Goal: Task Accomplishment & Management: Complete application form

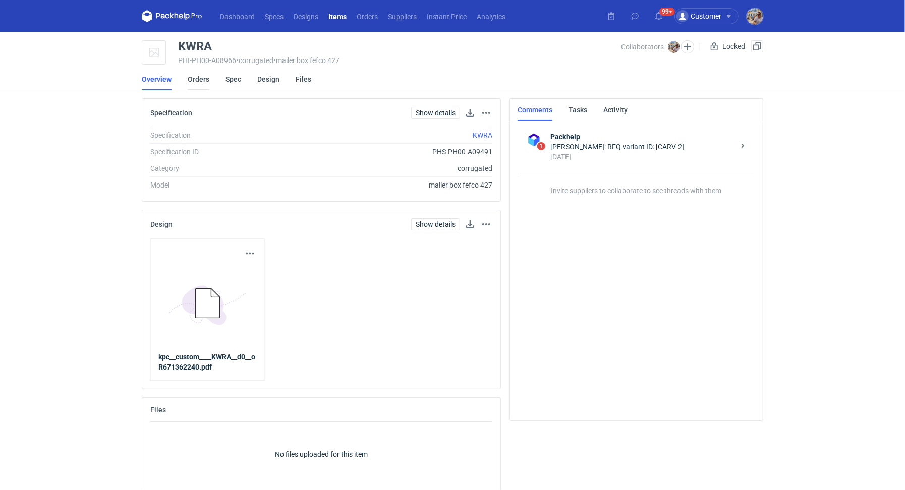
click at [196, 75] on link "Orders" at bounding box center [199, 79] width 22 height 22
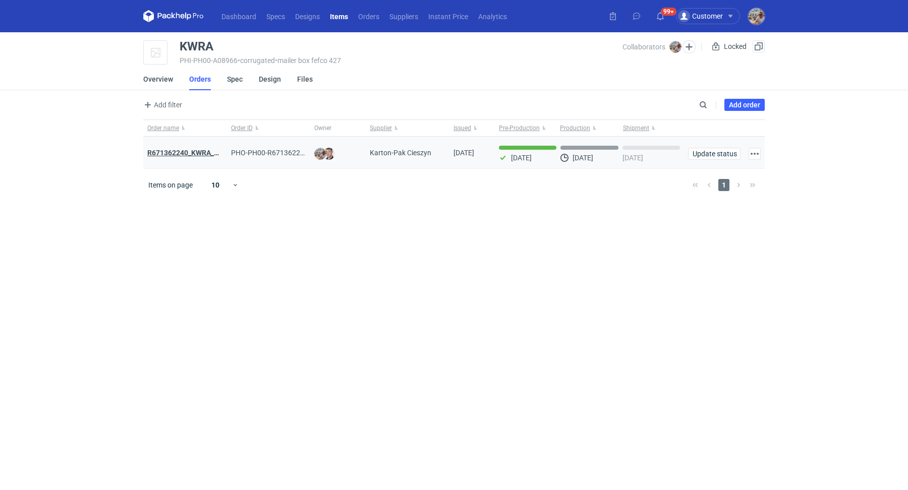
click at [201, 153] on strong "R671362240_KWRA_QIOQ_ZFHA" at bounding box center [199, 153] width 105 height 8
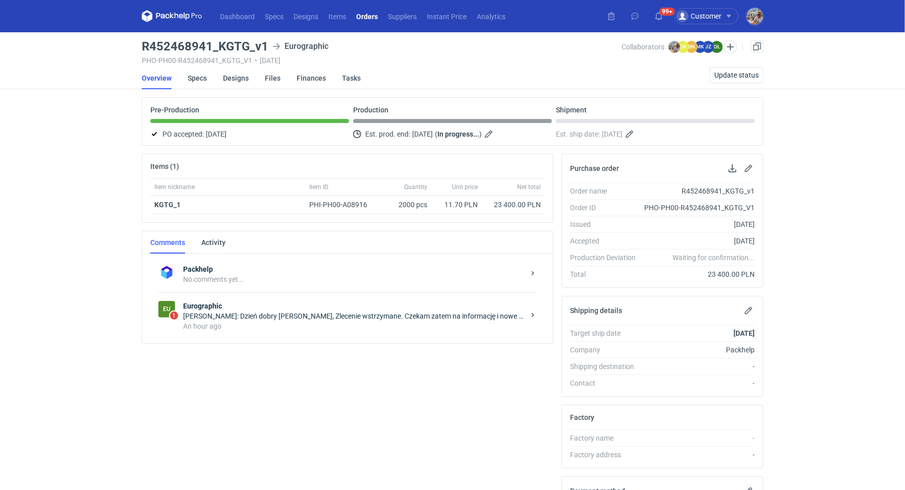
click at [243, 323] on div "An hour ago" at bounding box center [354, 326] width 342 height 10
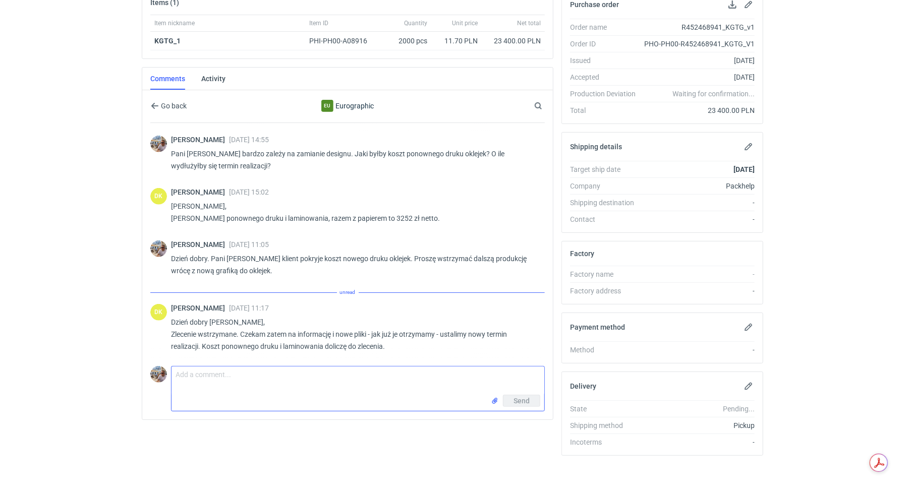
scroll to position [421, 0]
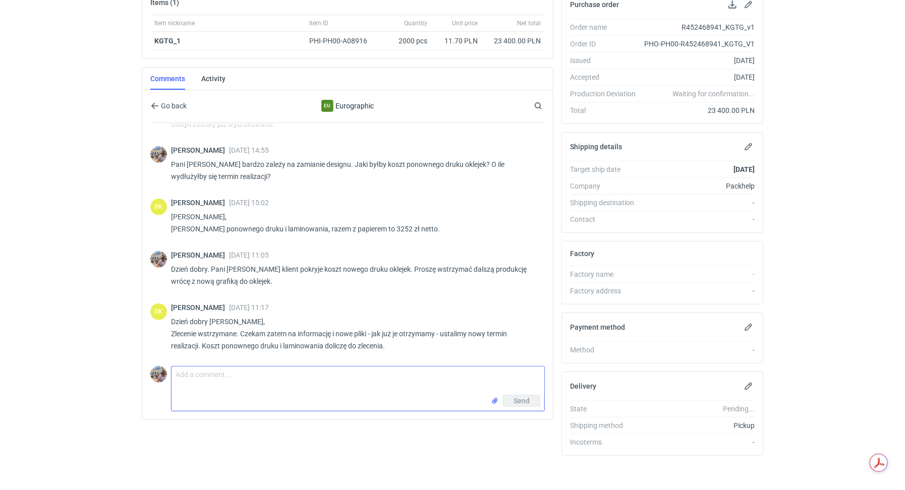
click at [314, 367] on textarea "Comment message" at bounding box center [358, 381] width 373 height 28
type textarea "Dobrze dziękuję"
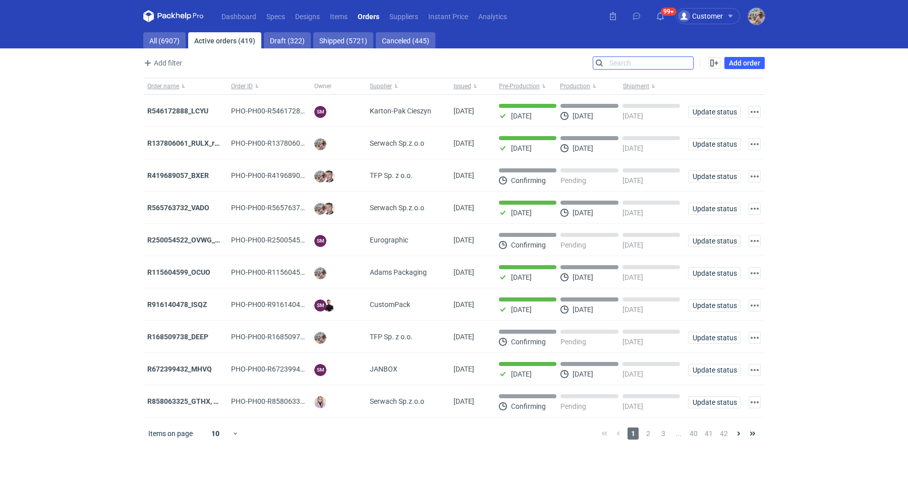
click at [693, 62] on input "Search" at bounding box center [643, 63] width 100 height 12
paste input "KGTG"
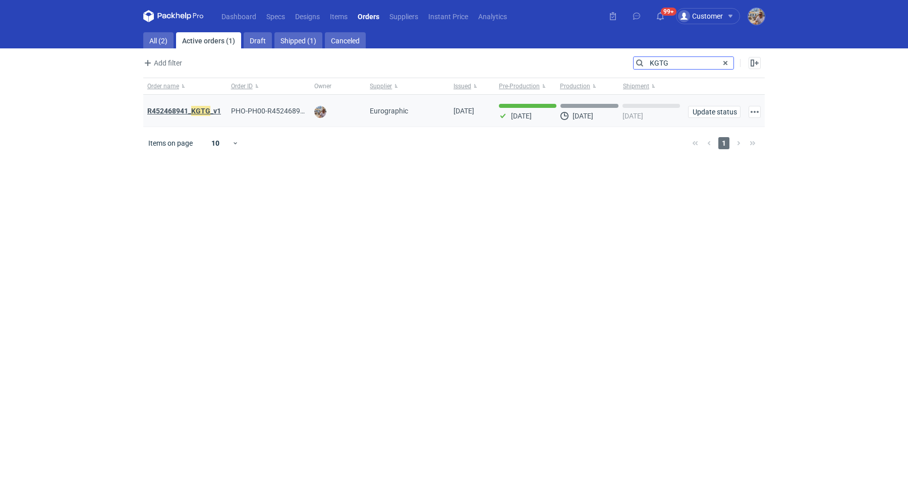
type input "KGTG"
click at [189, 110] on strong "R452468941_ KGTG _v1" at bounding box center [184, 110] width 74 height 11
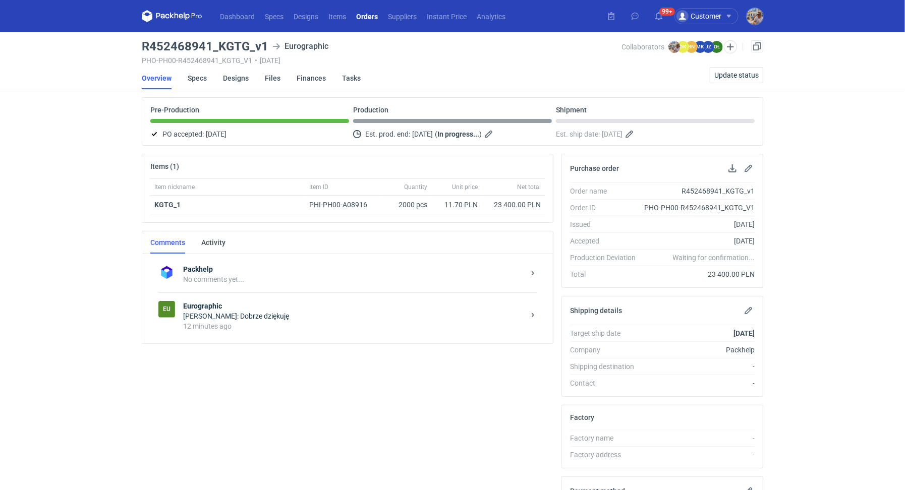
click at [266, 329] on div "Eu Eurographic Michał Palasek: Dobrze dziękuję 12 minutes ago" at bounding box center [347, 316] width 378 height 47
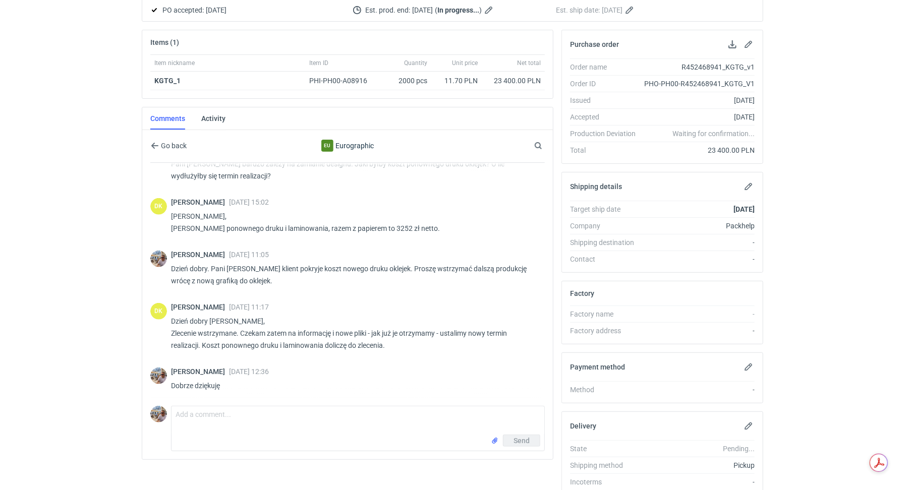
scroll to position [127, 0]
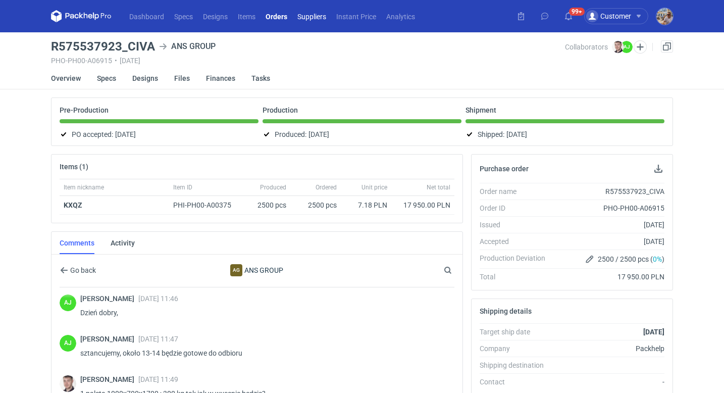
click at [320, 15] on link "Suppliers" at bounding box center [311, 16] width 39 height 12
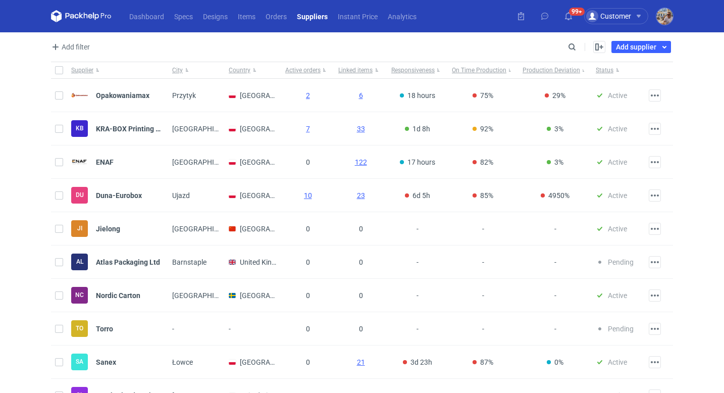
click at [579, 47] on div "Enable all Disable all Supplier City Country Active orders Linked items Respons…" at bounding box center [625, 47] width 94 height 12
click at [574, 47] on input "Search" at bounding box center [528, 47] width 100 height 12
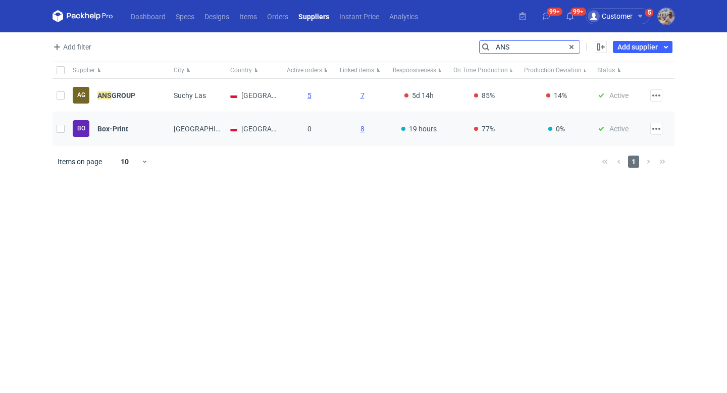
type input "ANS"
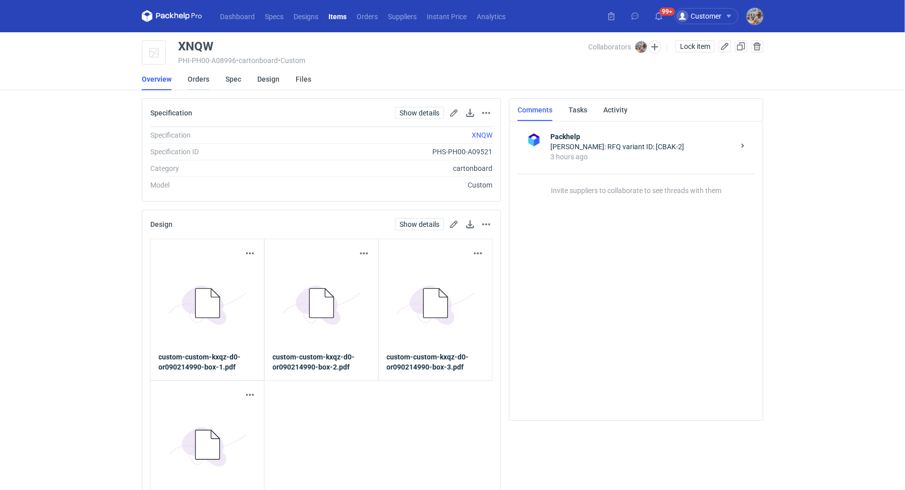
click at [204, 83] on link "Orders" at bounding box center [199, 79] width 22 height 22
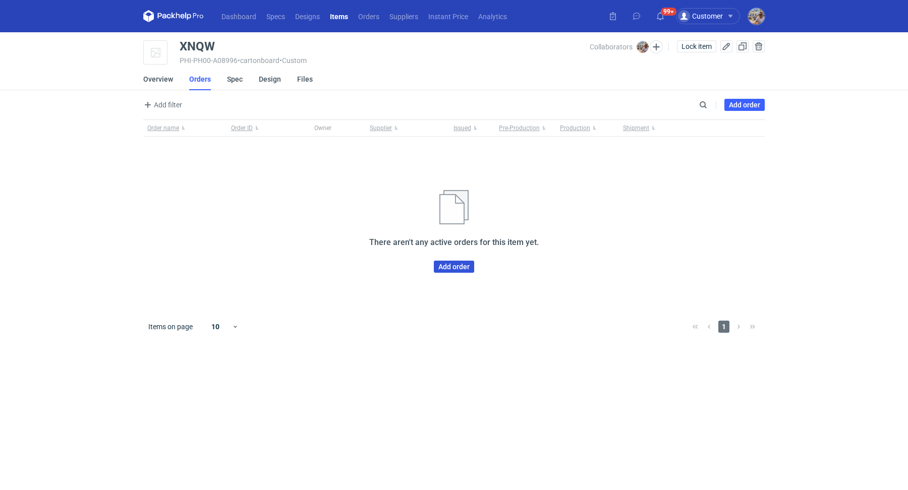
click at [439, 262] on link "Add order" at bounding box center [454, 267] width 40 height 12
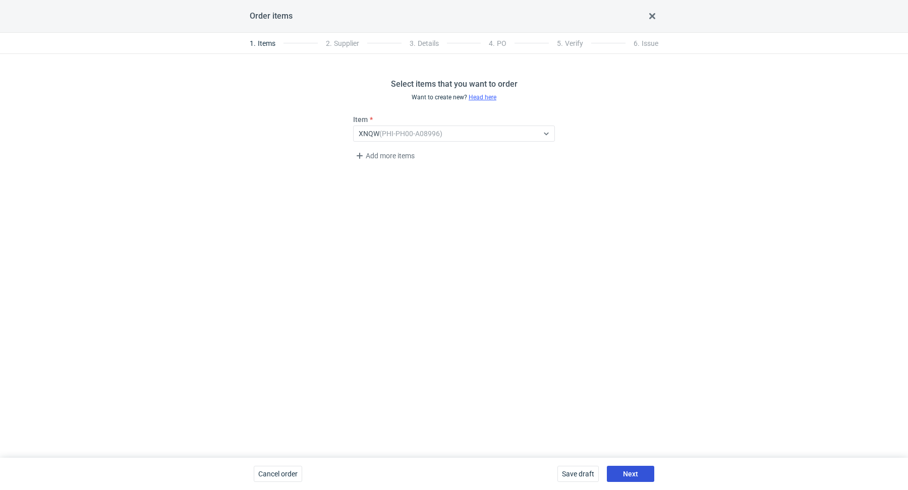
click at [626, 472] on span "Next" at bounding box center [630, 474] width 15 height 7
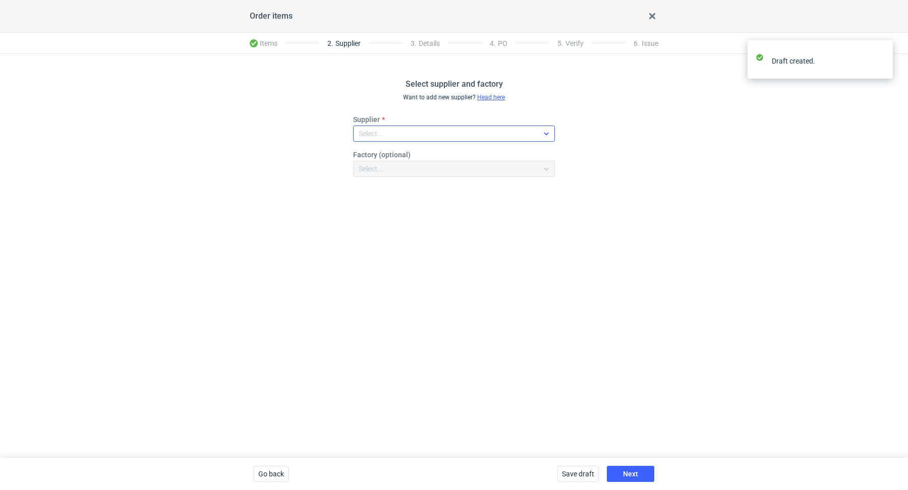
click at [396, 132] on div "Select..." at bounding box center [446, 134] width 185 height 14
type input "\"
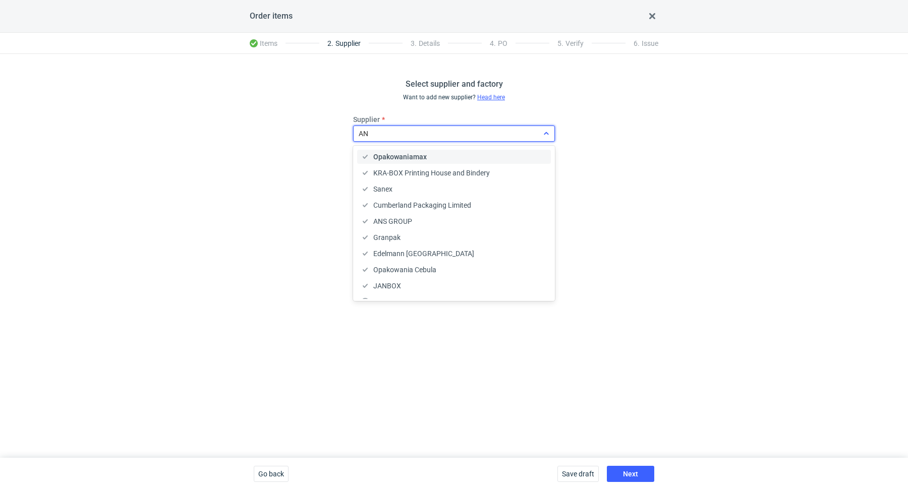
type input "ANS"
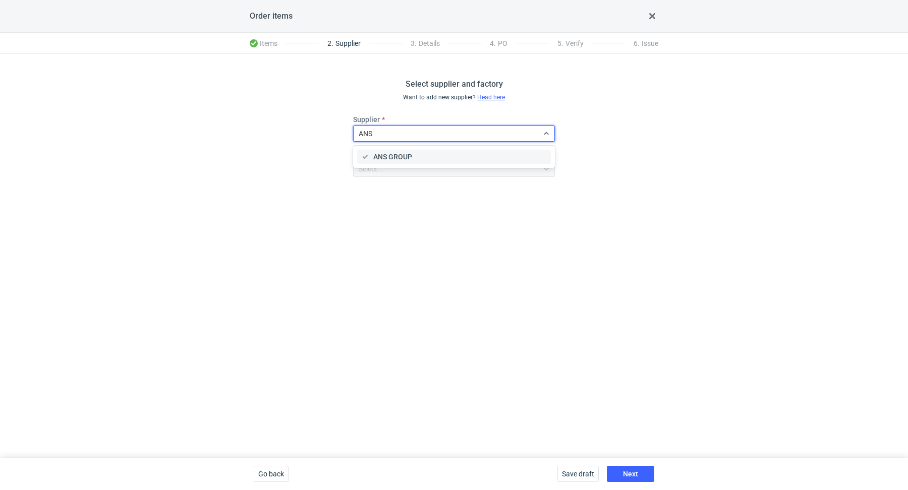
click at [431, 152] on div "ANS GROUP" at bounding box center [454, 157] width 186 height 10
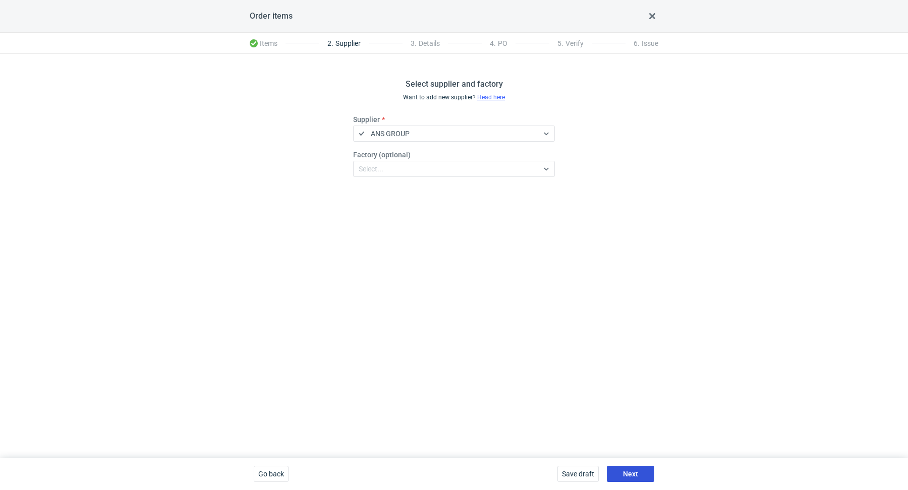
click at [624, 468] on button "Next" at bounding box center [630, 474] width 47 height 16
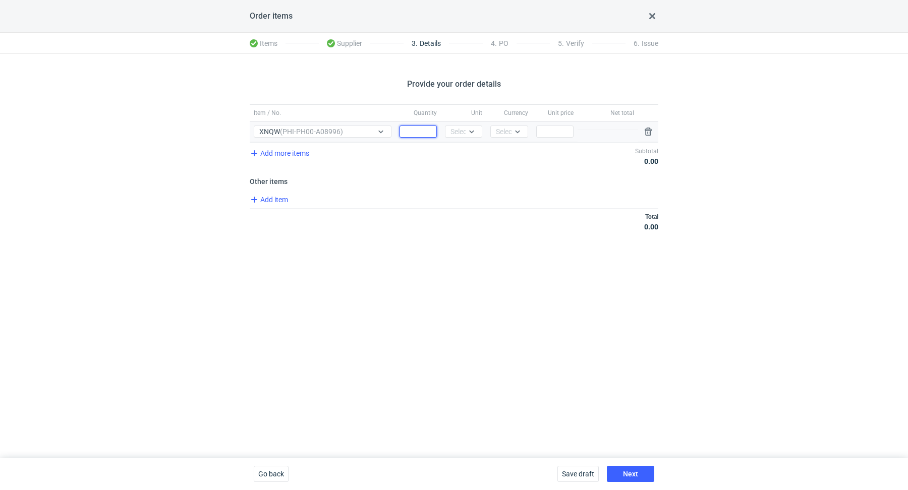
click at [410, 134] on input "Quantity" at bounding box center [418, 132] width 37 height 12
type input "1250"
click at [451, 133] on div "Select..." at bounding box center [463, 132] width 25 height 10
click at [467, 154] on div "pcs" at bounding box center [463, 152] width 21 height 10
click at [514, 135] on div at bounding box center [520, 131] width 16 height 11
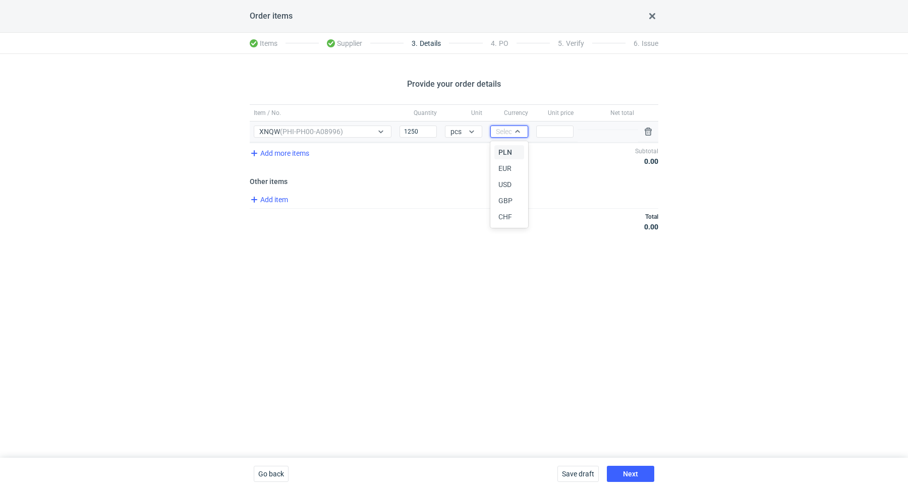
click at [515, 154] on div "PLN" at bounding box center [508, 152] width 21 height 10
click at [556, 127] on input "Price" at bounding box center [554, 132] width 37 height 12
paste input "9.75"
type input "9.75"
click at [525, 213] on div "Total 0.00 PLN" at bounding box center [454, 221] width 409 height 27
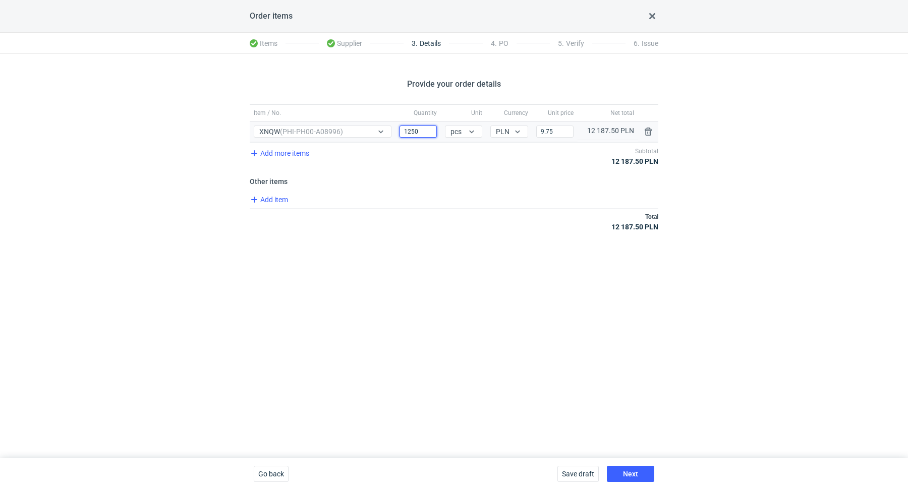
drag, startPoint x: 428, startPoint y: 134, endPoint x: 402, endPoint y: 127, distance: 27.7
click at [402, 127] on input "1250" at bounding box center [418, 132] width 37 height 12
type input "1"
type input "1250"
click at [627, 478] on span "Next" at bounding box center [630, 474] width 15 height 7
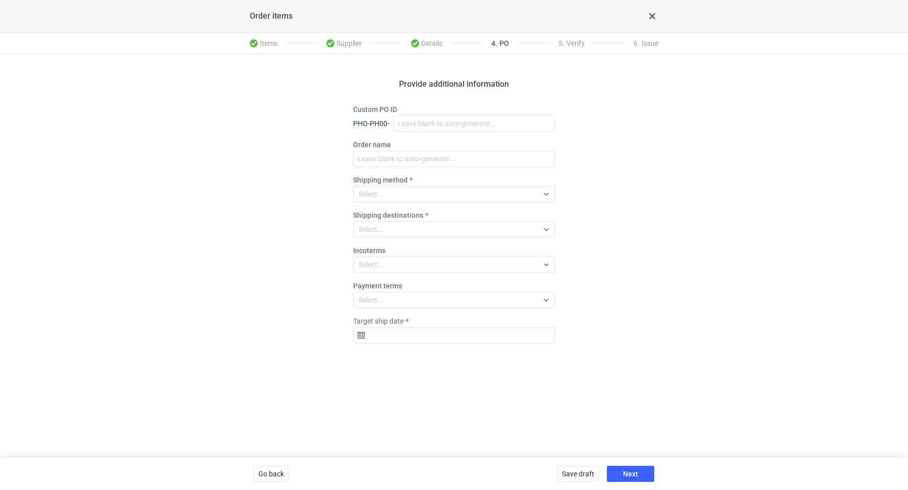
click at [444, 108] on div "Custom PO ID PHO-PH00-" at bounding box center [454, 117] width 202 height 27
click at [444, 114] on div "Custom PO ID PHO-PH00-" at bounding box center [454, 117] width 202 height 27
click at [446, 119] on input "Custom PO ID" at bounding box center [474, 124] width 161 height 16
paste input "R662540839"
paste input "XNQW"
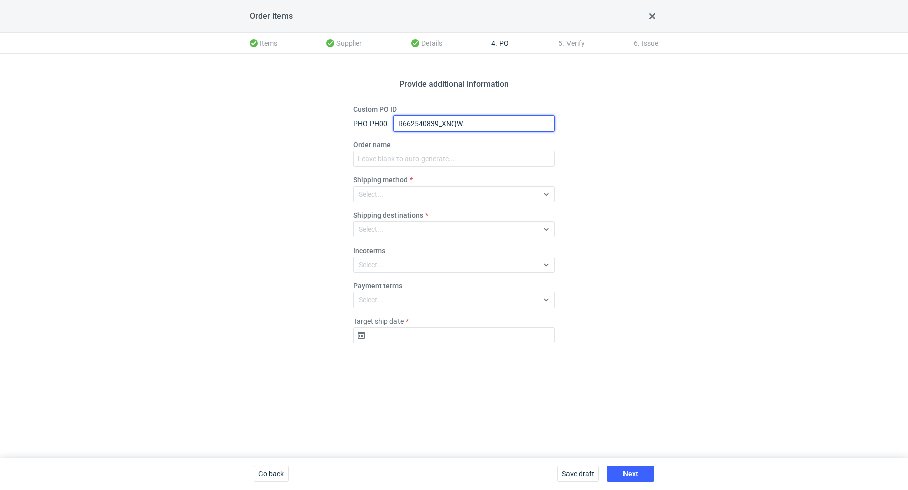
drag, startPoint x: 467, startPoint y: 122, endPoint x: 399, endPoint y: 105, distance: 70.6
click at [399, 105] on div "Custom PO ID PHO-PH00- R662540839_XNQW" at bounding box center [454, 117] width 202 height 27
type input "R662540839_XNQW"
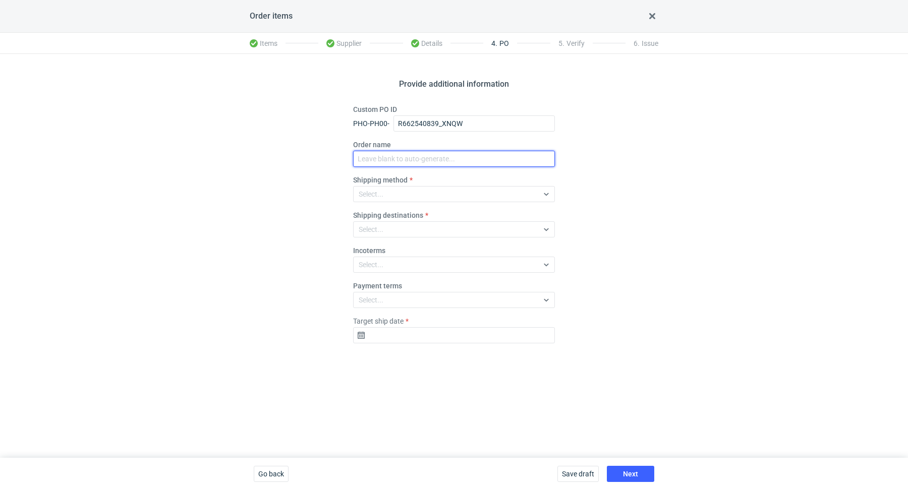
click at [400, 154] on input "Order name" at bounding box center [454, 159] width 202 height 16
paste input "R662540839_XNQW"
type input "R662540839_XNQW"
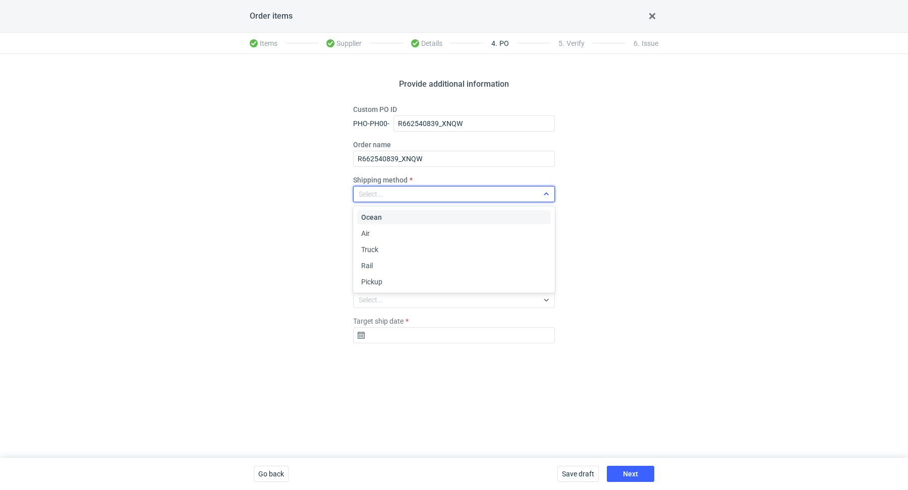
click at [403, 194] on div "Select..." at bounding box center [446, 194] width 185 height 14
click at [386, 280] on div "Pickup" at bounding box center [454, 282] width 186 height 10
click at [419, 333] on input "Target ship date" at bounding box center [454, 335] width 202 height 16
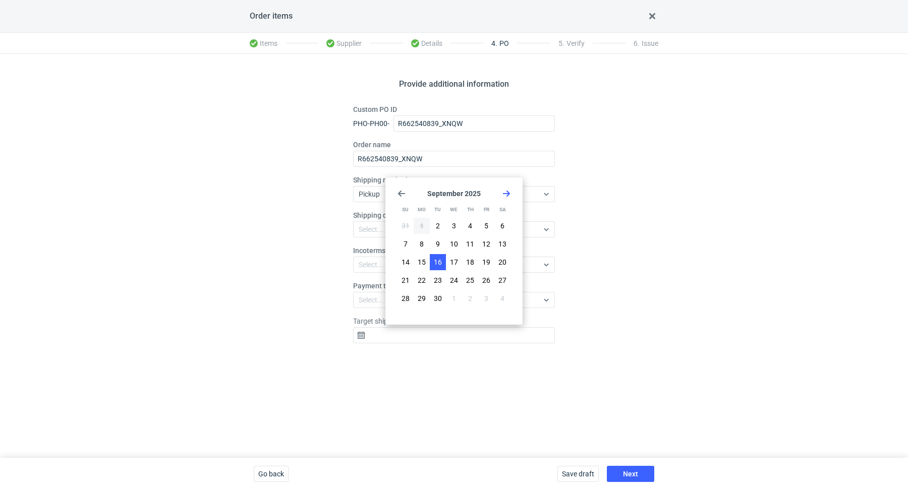
click at [438, 262] on span "16" at bounding box center [438, 262] width 8 height 10
type input "[DATE]"
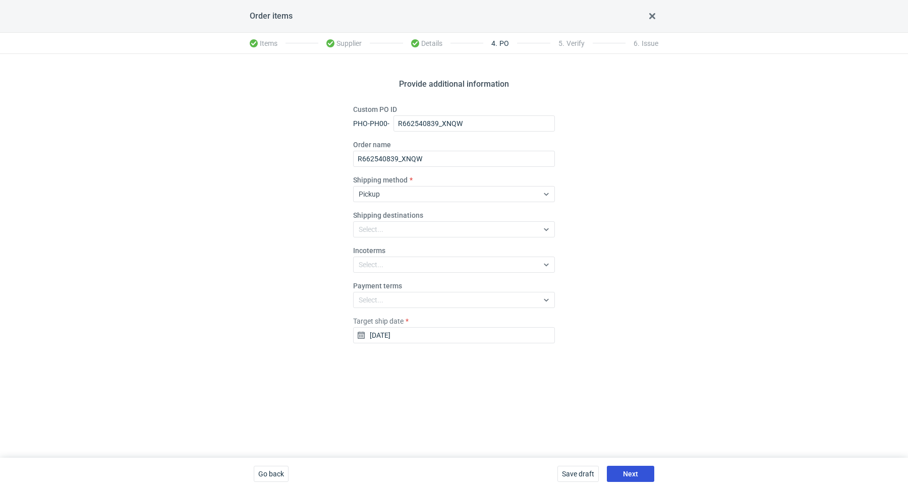
click at [638, 473] on button "Next" at bounding box center [630, 474] width 47 height 16
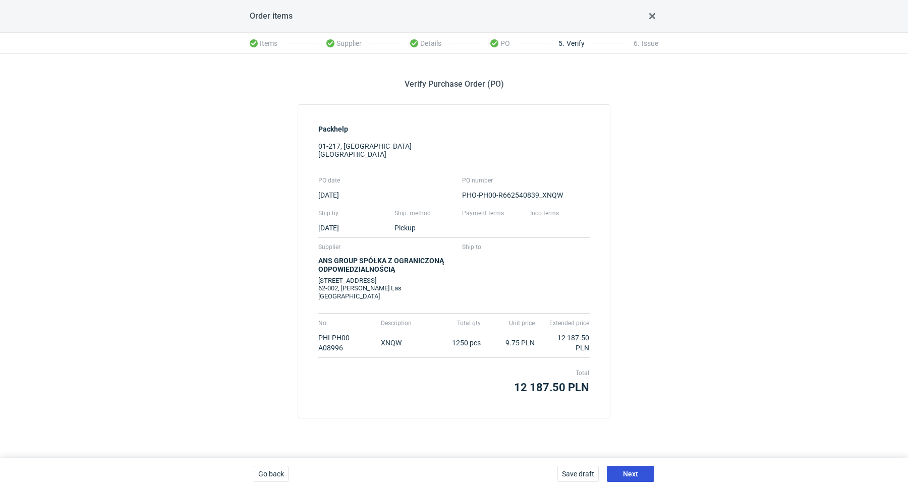
click at [638, 473] on button "Next" at bounding box center [630, 474] width 47 height 16
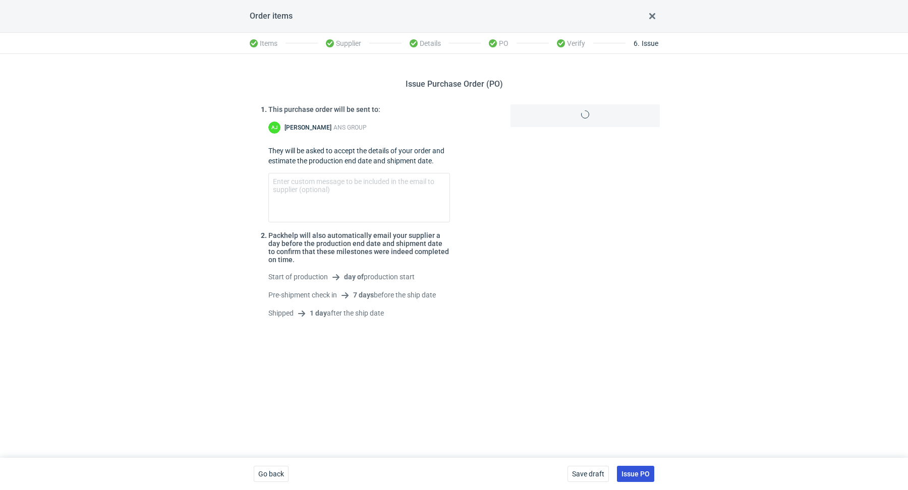
click at [638, 473] on span "Issue PO" at bounding box center [636, 474] width 28 height 7
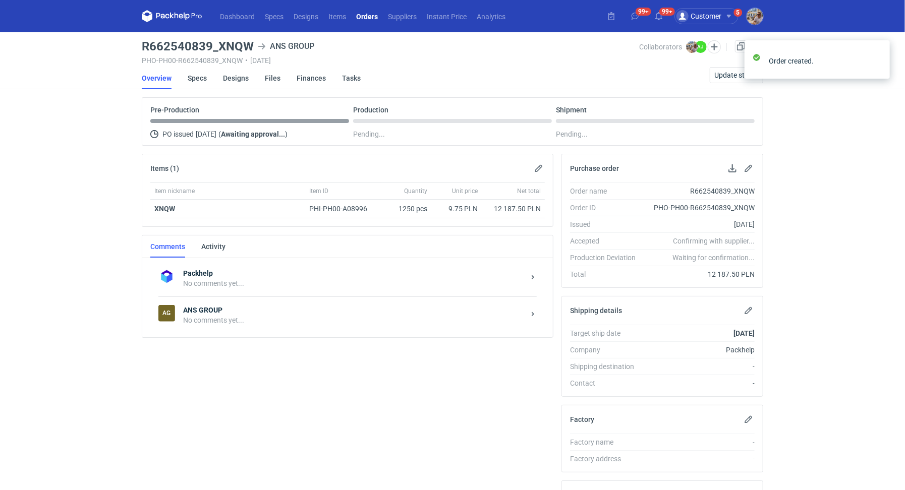
click at [223, 320] on div "No comments yet..." at bounding box center [354, 320] width 342 height 10
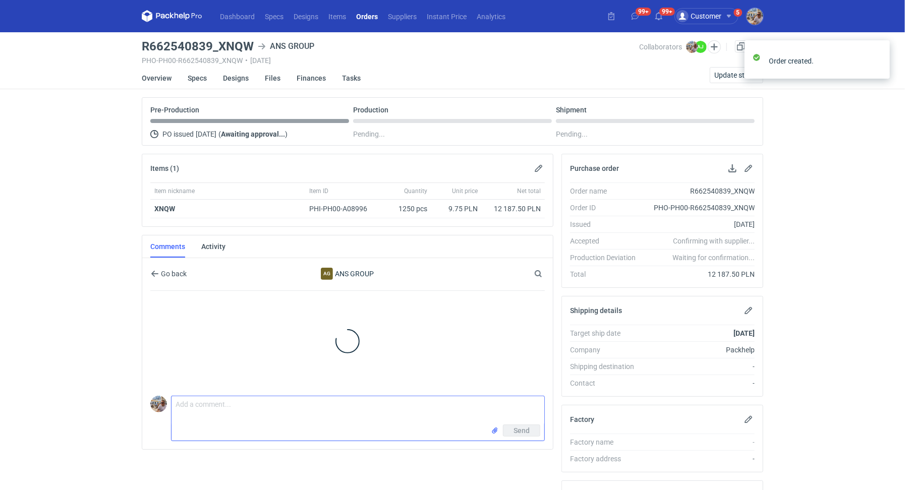
click at [295, 421] on textarea "Comment message" at bounding box center [358, 411] width 373 height 28
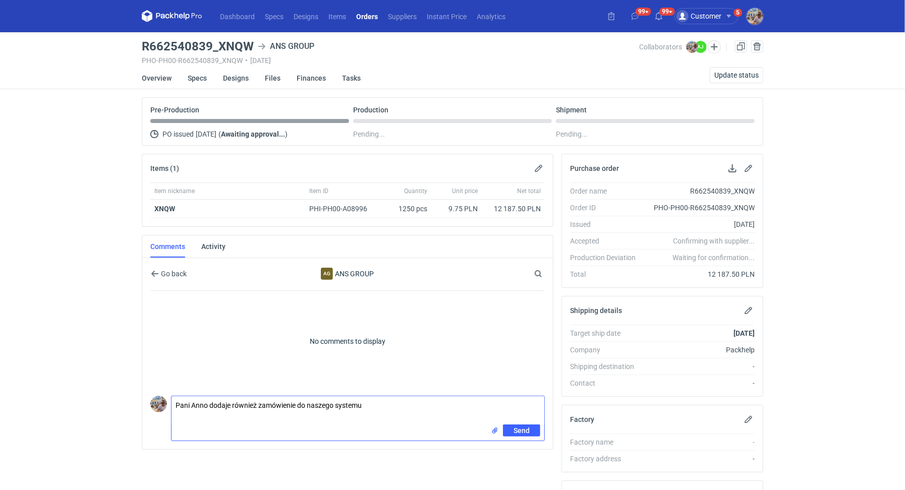
type textarea "Pani Anno dodaje również zamówienie do naszego systemu"
